Goal: Check status: Check status

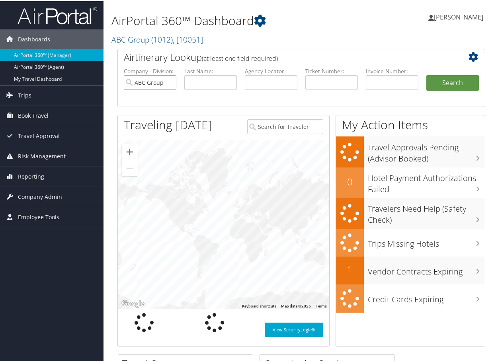
click at [170, 81] on input "ABC Group" at bounding box center [150, 81] width 53 height 15
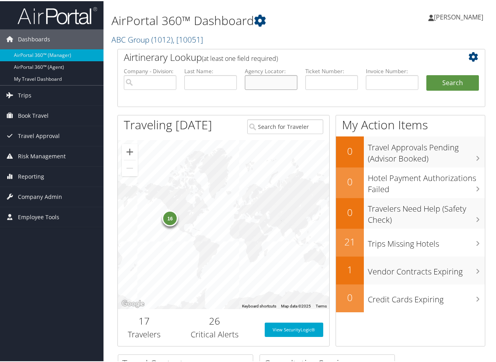
paste input "DP2HK8"
type input "DP2HK8"
click at [452, 86] on button "Search" at bounding box center [452, 82] width 53 height 16
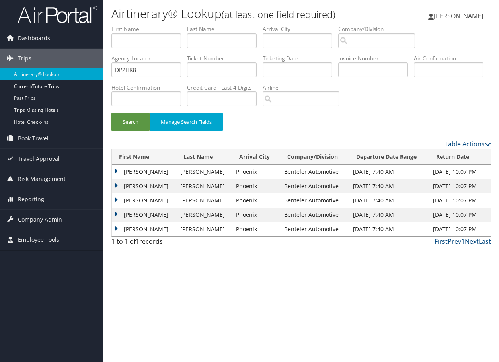
click at [116, 171] on td "[PERSON_NAME]" at bounding box center [144, 172] width 64 height 14
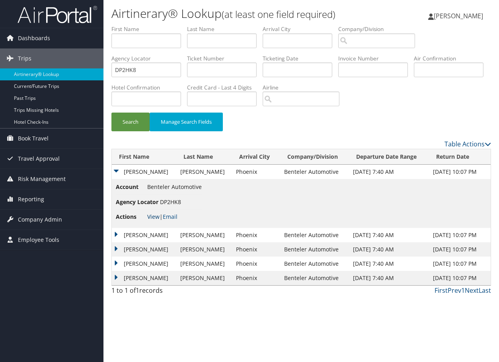
click at [151, 215] on link "View" at bounding box center [153, 217] width 12 height 8
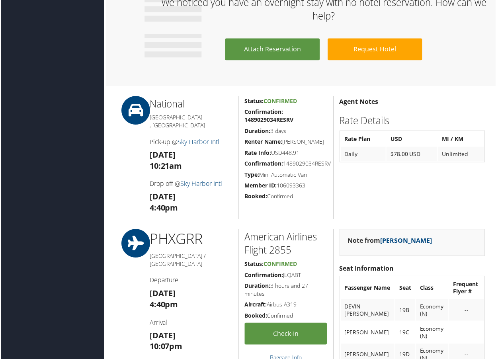
scroll to position [557, 0]
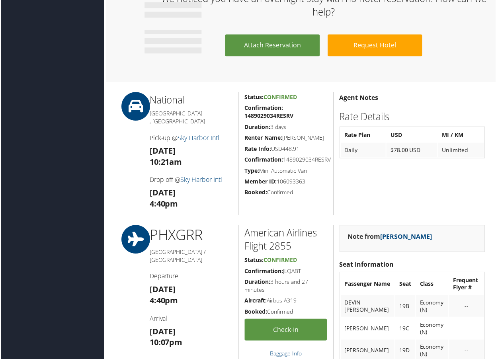
click at [39, 340] on div "Dashboards AirPortal 360™ (Manager) AirPortal 360™ (Agent) My Travel Dashboard …" at bounding box center [249, 113] width 499 height 1341
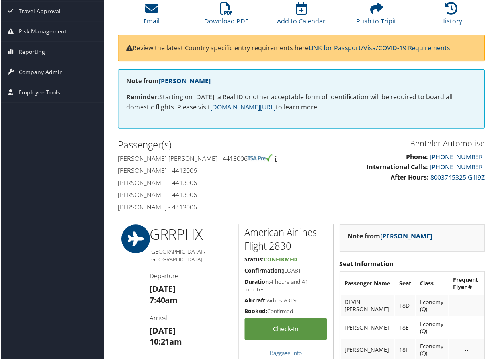
scroll to position [0, 0]
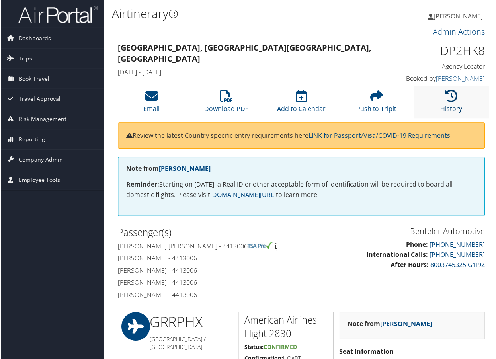
click at [452, 99] on icon at bounding box center [451, 96] width 13 height 13
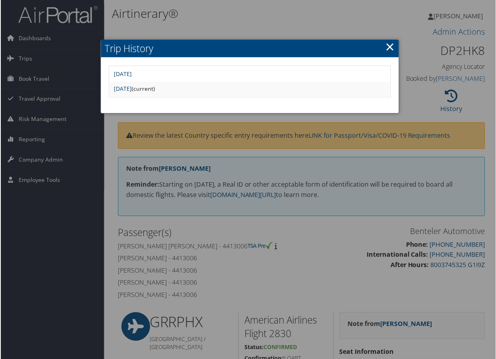
click at [131, 77] on link "Thu Oct 9 14:28:37 MDT 2025" at bounding box center [122, 74] width 18 height 8
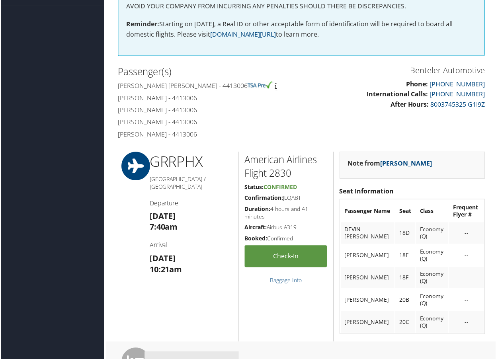
scroll to position [199, 0]
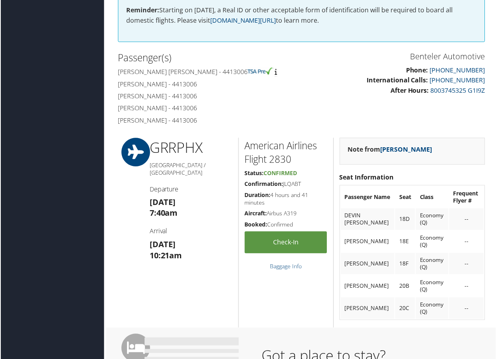
click at [296, 182] on h5 "Confirmation: JLQABT" at bounding box center [285, 184] width 83 height 8
copy h5 "JLQABT"
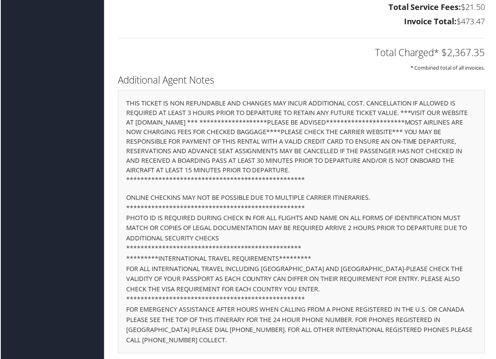
scroll to position [1885, 0]
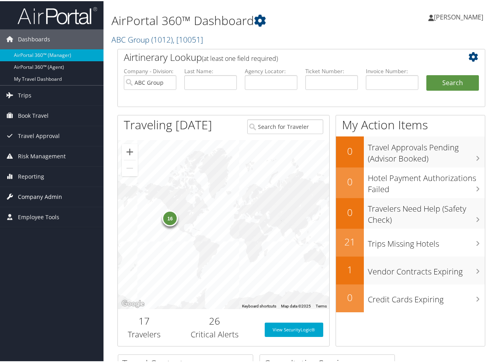
click at [36, 197] on span "Company Admin" at bounding box center [40, 196] width 44 height 20
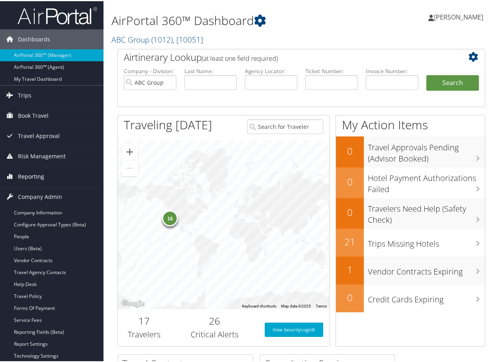
click at [35, 171] on span "Reporting" at bounding box center [31, 175] width 26 height 20
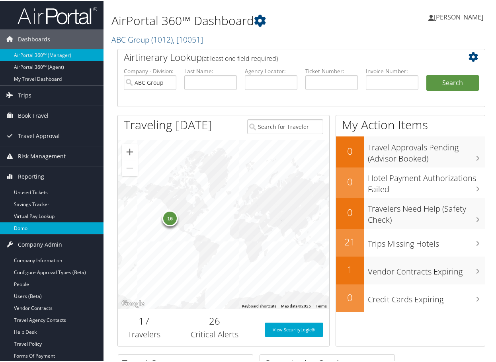
click at [37, 228] on link "Domo" at bounding box center [51, 227] width 103 height 12
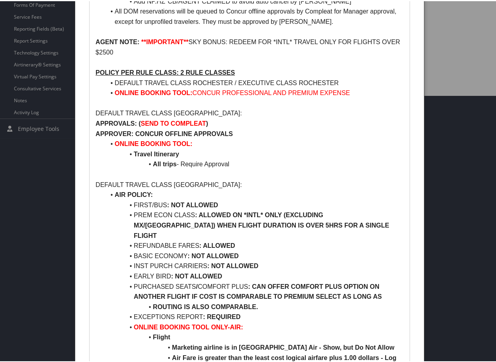
scroll to position [318, 0]
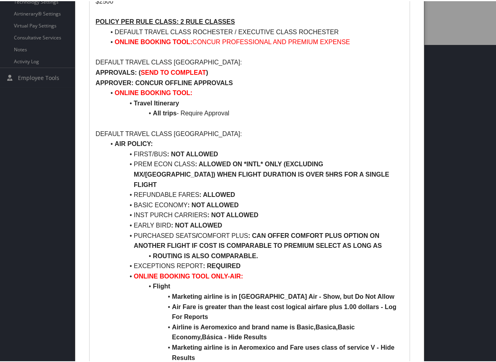
click at [132, 158] on li "PREM ECON CLASS : ALLOWED ON *INTL* ONLY (EXCLUDING MX/[GEOGRAPHIC_DATA]) WHEN …" at bounding box center [254, 173] width 298 height 31
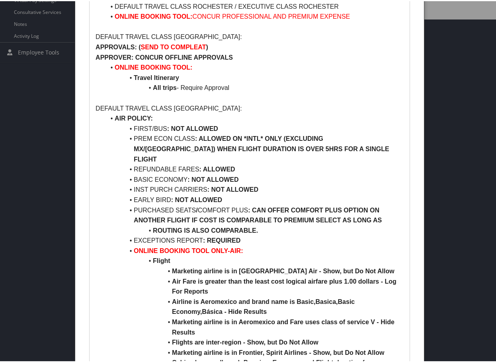
scroll to position [358, 0]
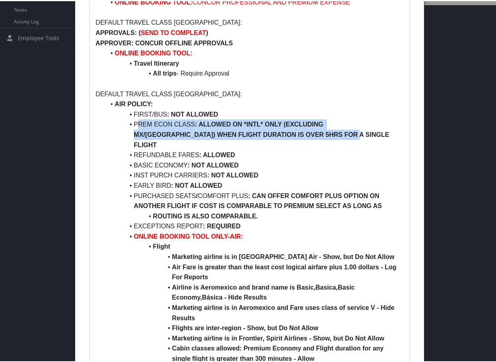
drag, startPoint x: 138, startPoint y: 106, endPoint x: 394, endPoint y: 117, distance: 256.8
click at [394, 118] on li "PREM ECON CLASS : ALLOWED ON *INTL* ONLY (EXCLUDING MX/[GEOGRAPHIC_DATA]) WHEN …" at bounding box center [254, 133] width 298 height 31
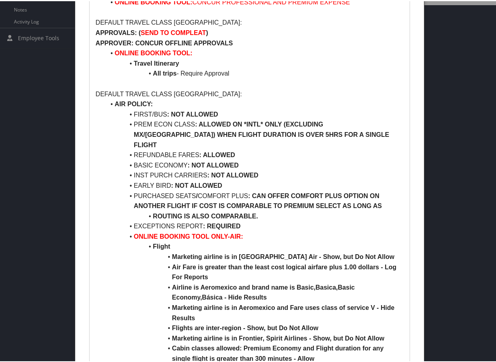
click at [360, 159] on li "BASIC ECONOMY : NOT ALLOWED" at bounding box center [254, 164] width 298 height 10
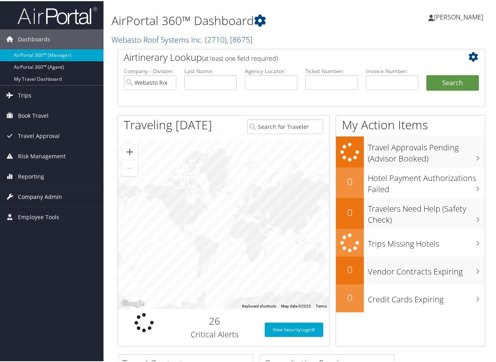
click at [42, 198] on span "Company Admin" at bounding box center [40, 196] width 44 height 20
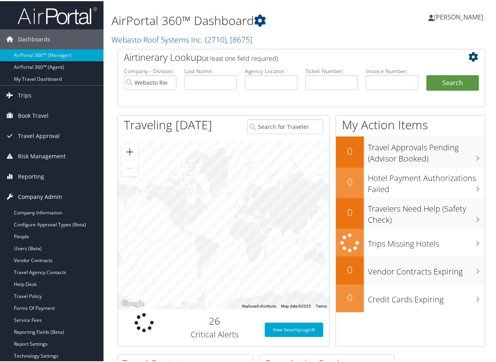
click at [46, 198] on span "Company Admin" at bounding box center [40, 196] width 44 height 20
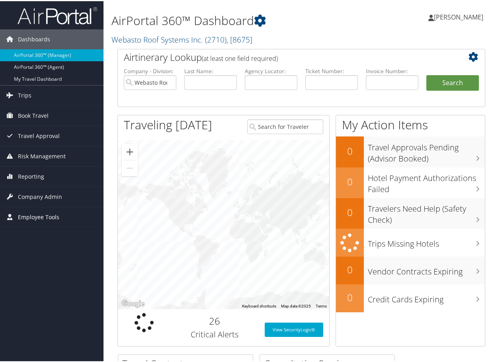
click at [43, 220] on span "Employee Tools" at bounding box center [38, 216] width 41 height 20
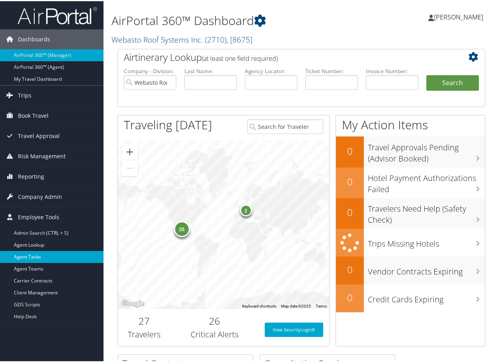
click at [38, 253] on link "Agent Tasks" at bounding box center [51, 256] width 103 height 12
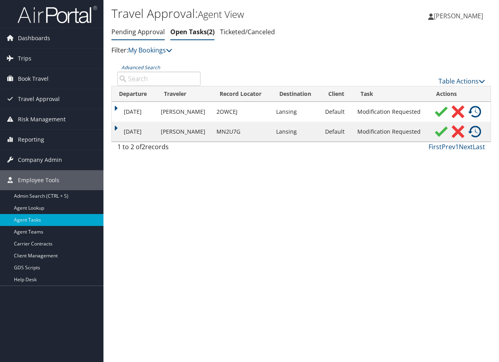
click at [142, 27] on link "Pending Approval" at bounding box center [137, 31] width 53 height 9
